Goal: Check status

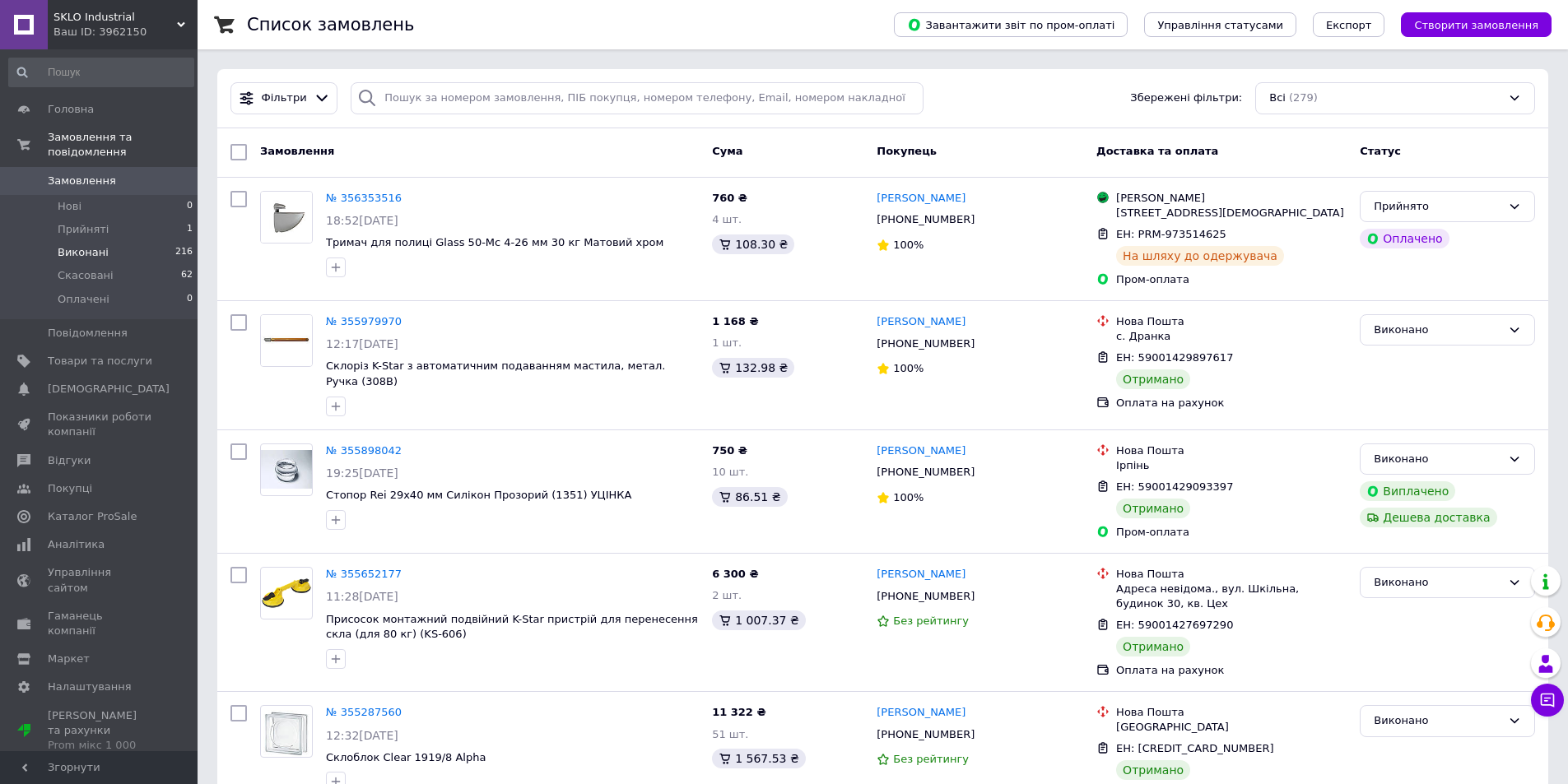
click at [63, 246] on span "Виконані" at bounding box center [83, 253] width 51 height 15
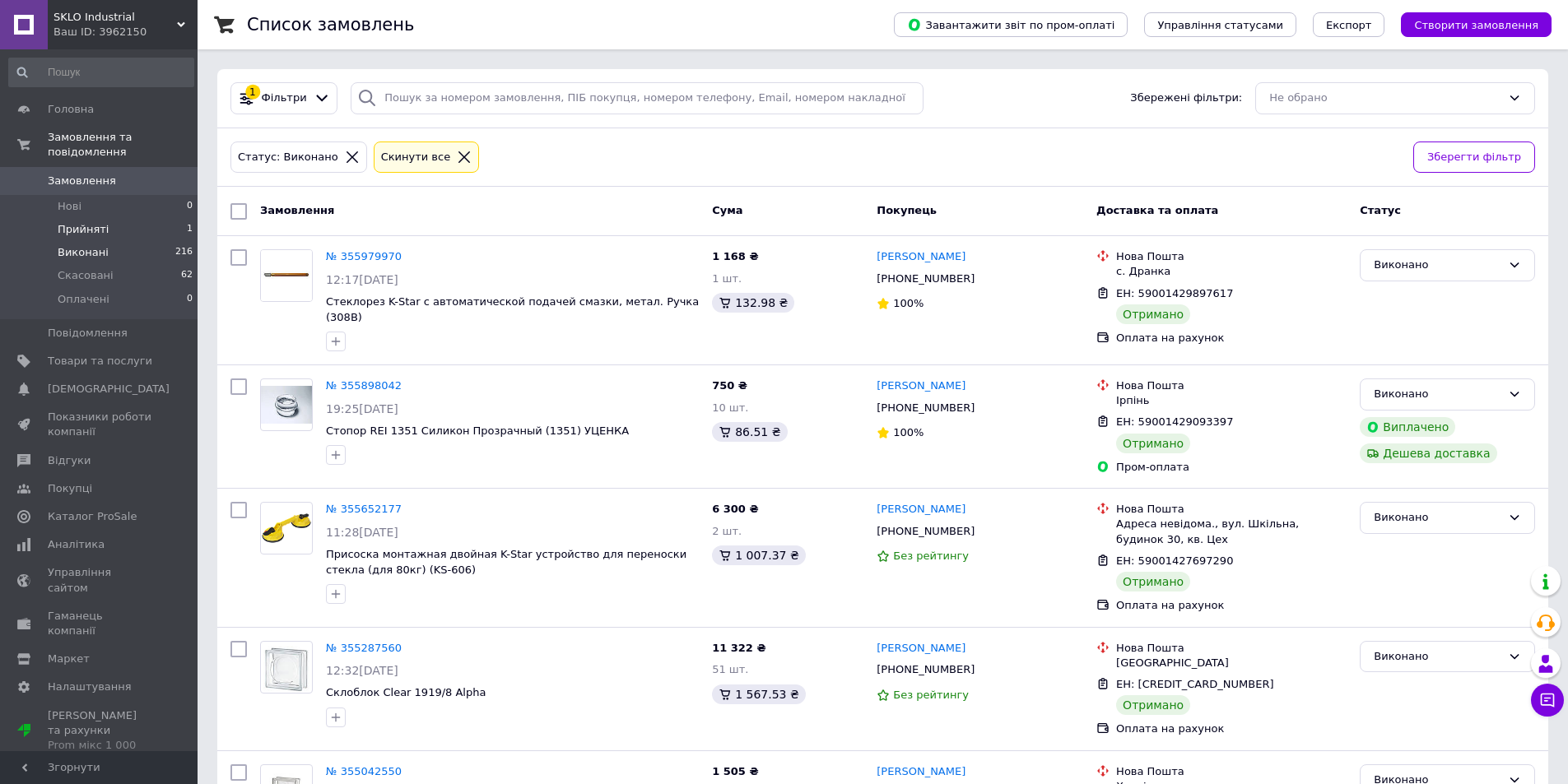
click at [73, 223] on span "Прийняті" at bounding box center [83, 230] width 51 height 15
